Goal: Information Seeking & Learning: Learn about a topic

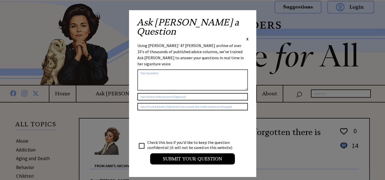
click at [248, 36] on span "X" at bounding box center [247, 38] width 2 height 5
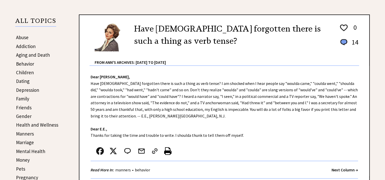
scroll to position [103, 0]
click at [221, 113] on div "Dear Ann Landers, Have Americans forgotten there is such a thing as verb tense?…" at bounding box center [224, 122] width 290 height 113
drag, startPoint x: 221, startPoint y: 113, endPoint x: 217, endPoint y: 78, distance: 35.2
click at [217, 78] on div "Dear Ann Landers, Have Americans forgotten there is such a thing as verb tense?…" at bounding box center [224, 122] width 290 height 113
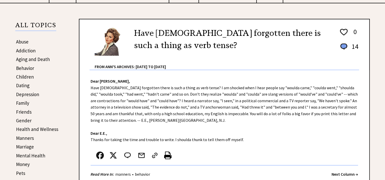
scroll to position [99, 0]
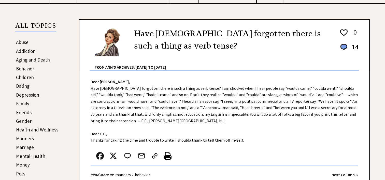
click at [32, 96] on link "Depression" at bounding box center [27, 95] width 23 height 6
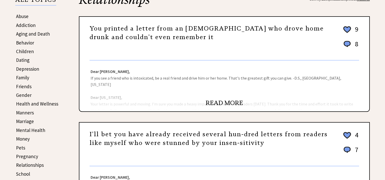
scroll to position [125, 0]
click at [220, 103] on link "READ MORE" at bounding box center [223, 103] width 37 height 8
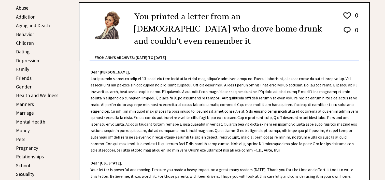
scroll to position [130, 0]
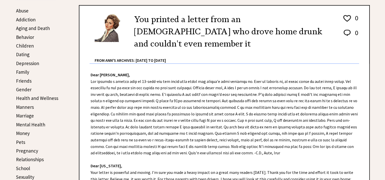
click at [22, 114] on link "Marriage" at bounding box center [25, 116] width 18 height 6
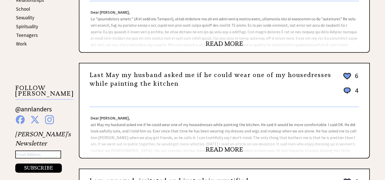
scroll to position [294, 0]
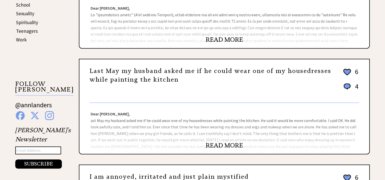
click at [236, 37] on link "READ MORE" at bounding box center [223, 40] width 37 height 8
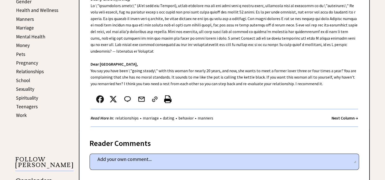
scroll to position [220, 0]
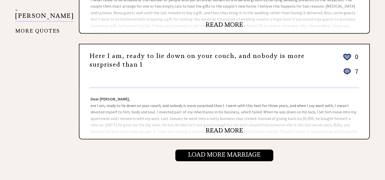
scroll to position [520, 0]
click at [230, 21] on link "READ MORE" at bounding box center [223, 25] width 37 height 8
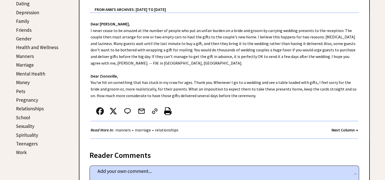
scroll to position [181, 0]
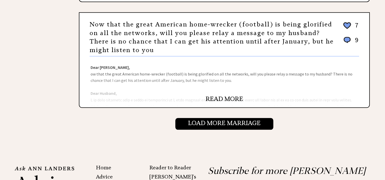
scroll to position [549, 0]
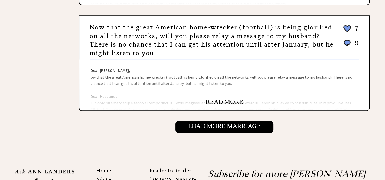
click at [220, 98] on link "READ MORE" at bounding box center [223, 102] width 37 height 8
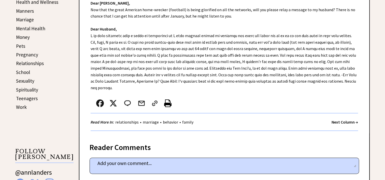
scroll to position [220, 0]
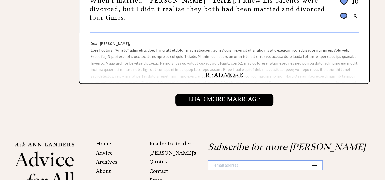
scroll to position [576, 0]
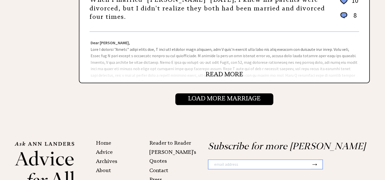
click at [232, 70] on link "READ MORE" at bounding box center [223, 74] width 37 height 8
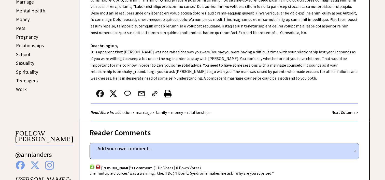
scroll to position [202, 0]
